Goal: Task Accomplishment & Management: Use online tool/utility

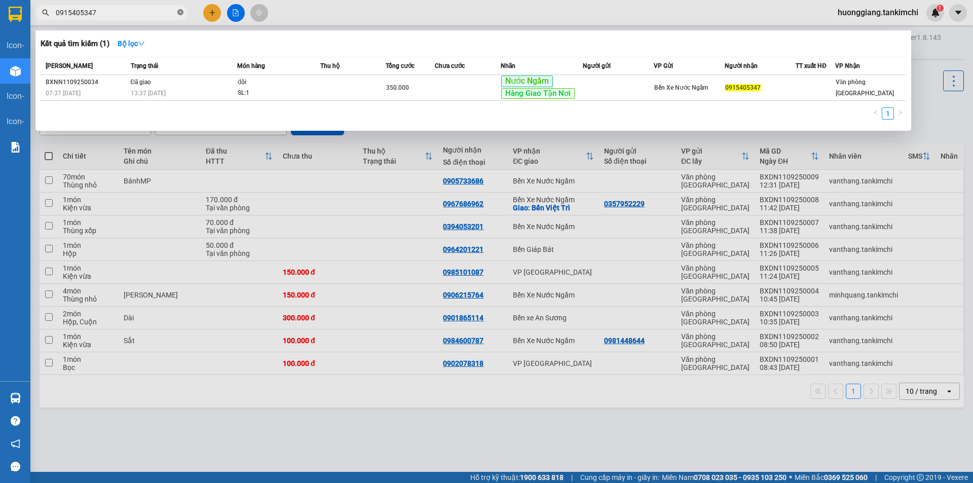
click at [181, 13] on icon "close-circle" at bounding box center [180, 12] width 6 height 6
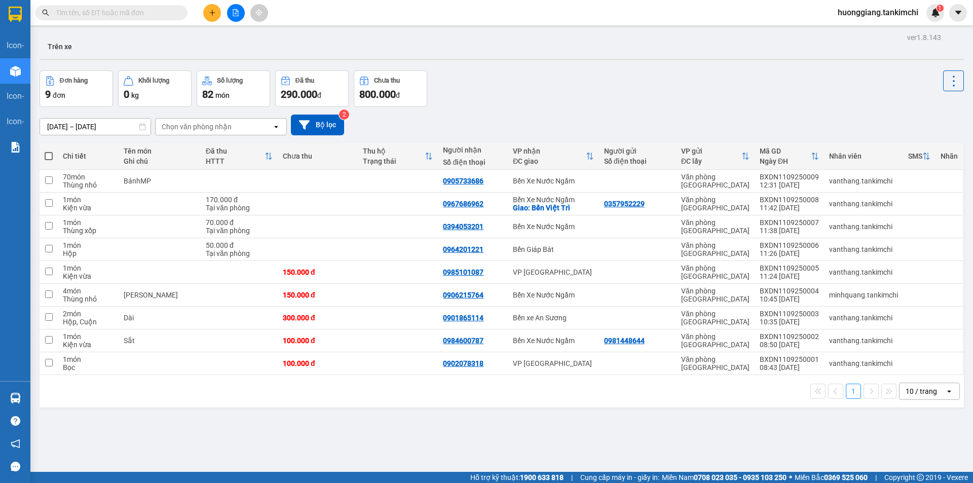
click at [126, 11] on input "text" at bounding box center [116, 12] width 120 height 11
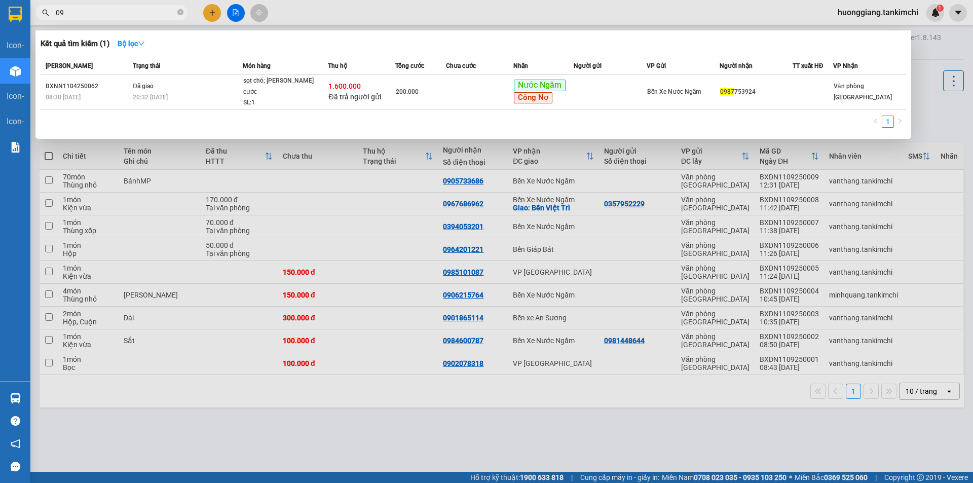
type input "0"
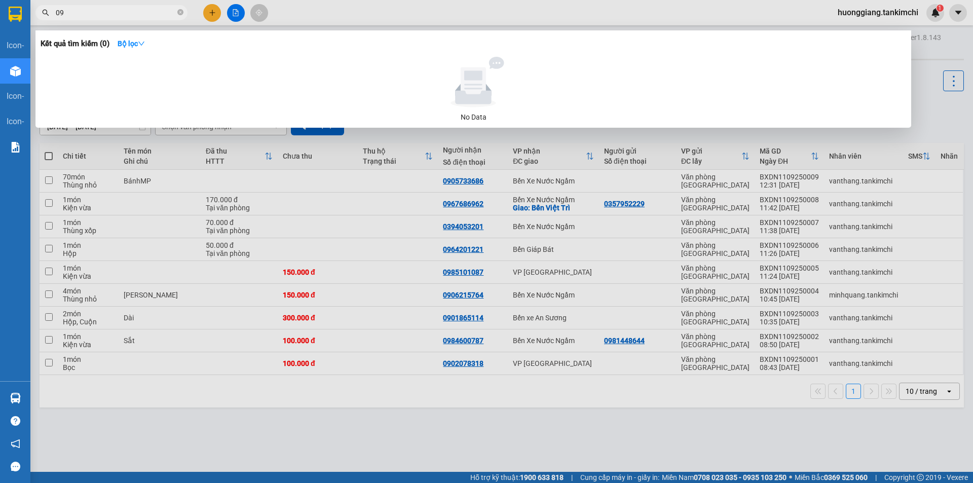
type input "0"
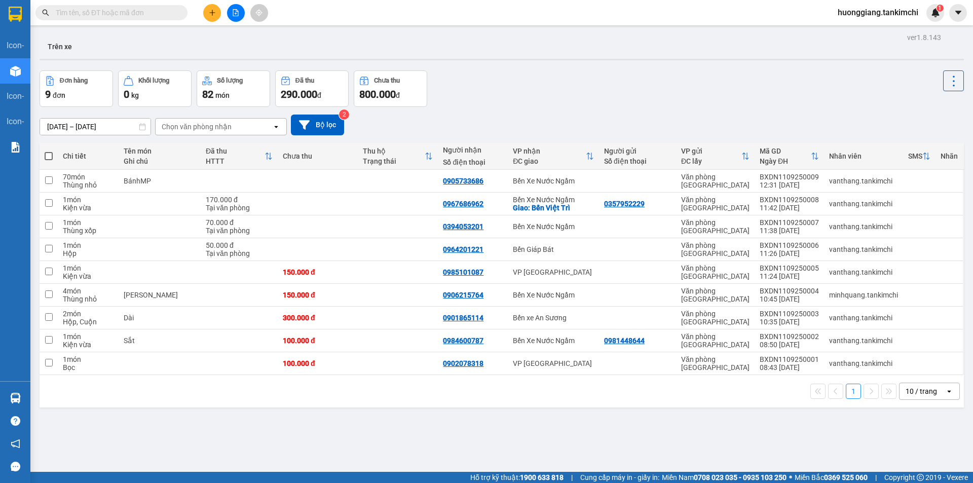
type input "."
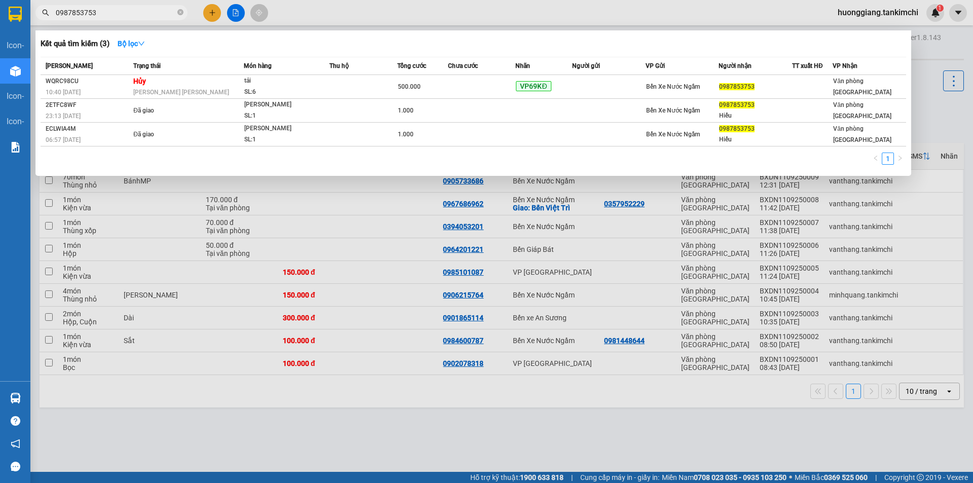
type input "0987853753"
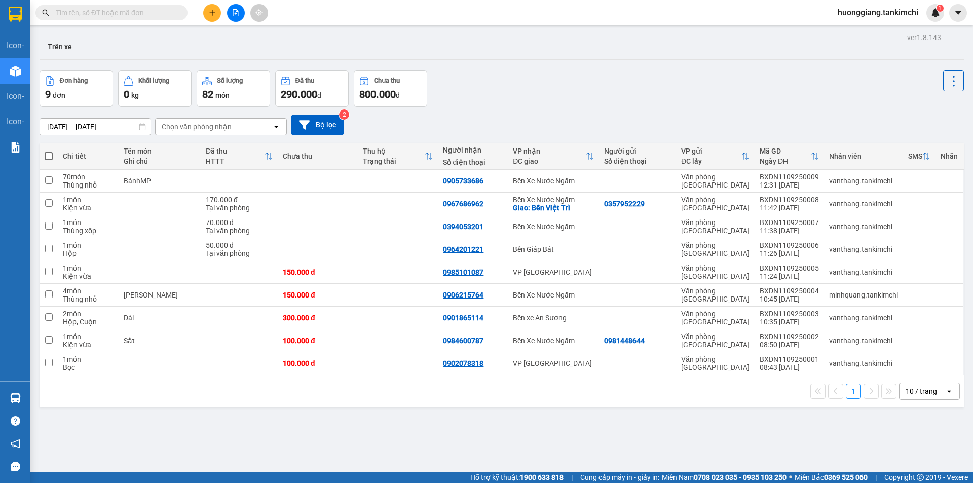
click at [164, 13] on input "text" at bounding box center [116, 12] width 120 height 11
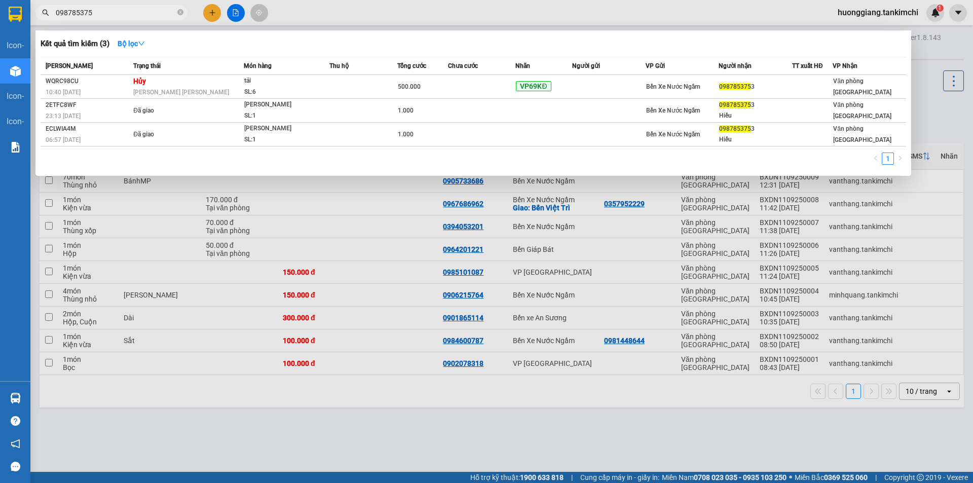
type input "0987853753"
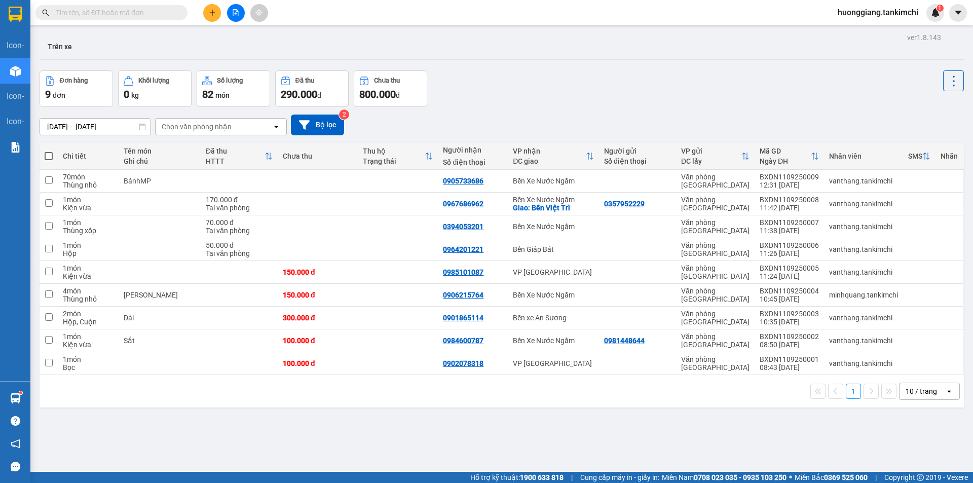
click at [129, 14] on input "text" at bounding box center [116, 12] width 120 height 11
click at [125, 16] on input "text" at bounding box center [116, 12] width 120 height 11
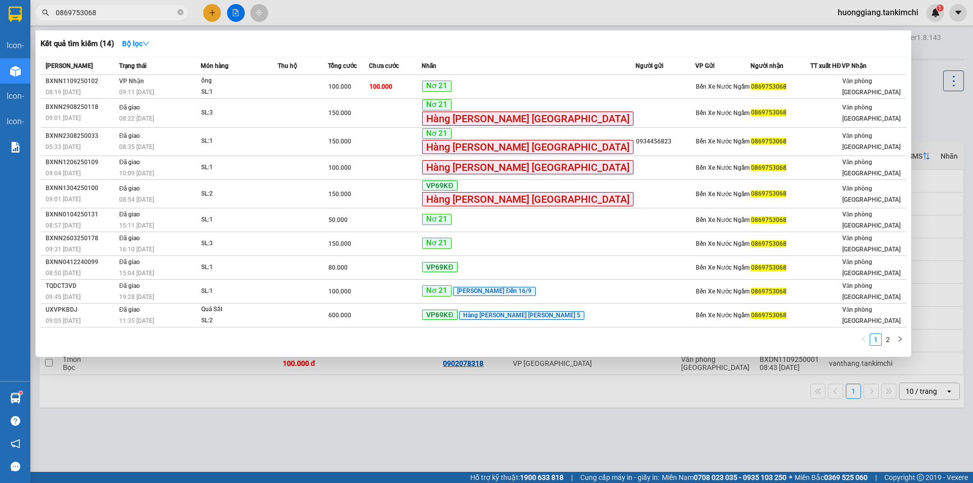
type input "0869753068"
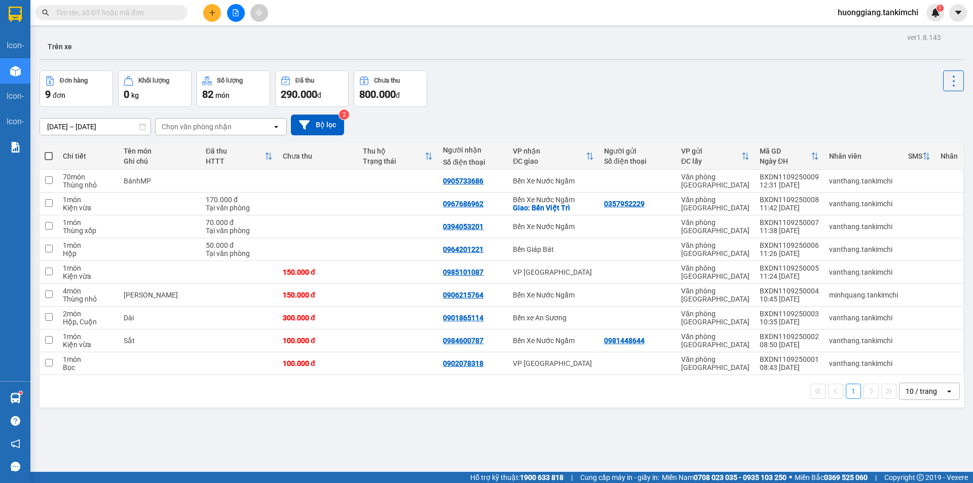
click at [121, 15] on input "text" at bounding box center [116, 12] width 120 height 11
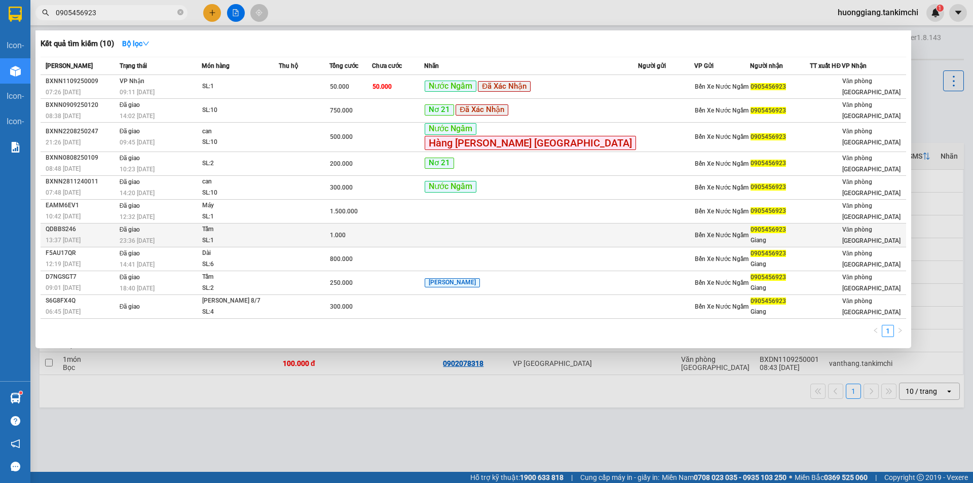
type input "0905456923"
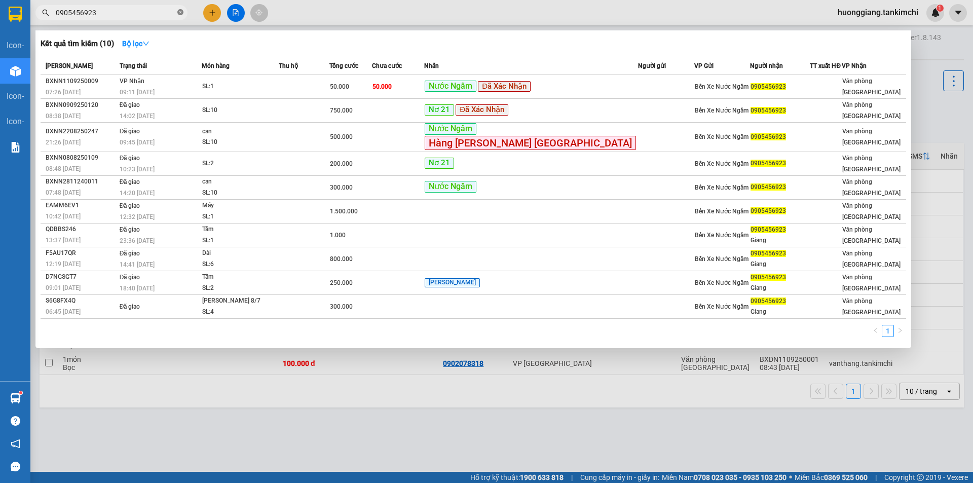
click at [179, 14] on icon "close-circle" at bounding box center [180, 12] width 6 height 6
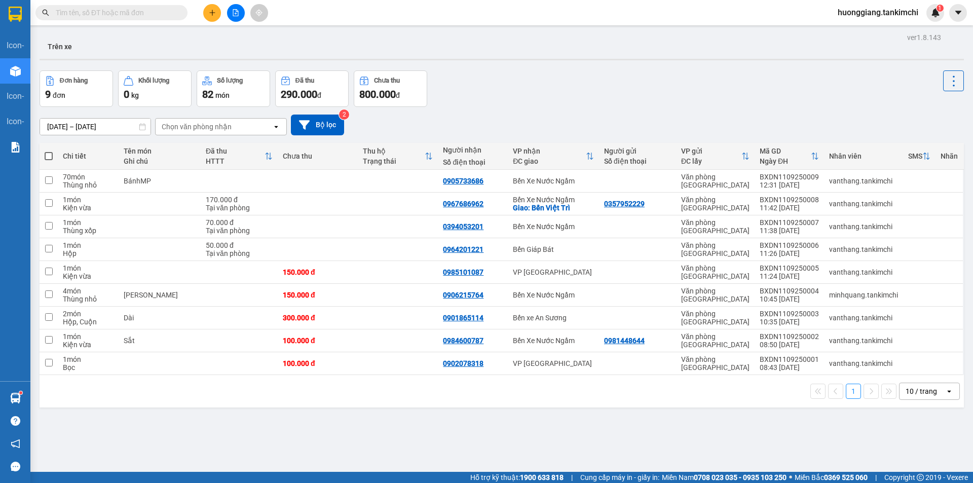
click at [118, 13] on input "text" at bounding box center [116, 12] width 120 height 11
